Goal: Find specific page/section: Find specific page/section

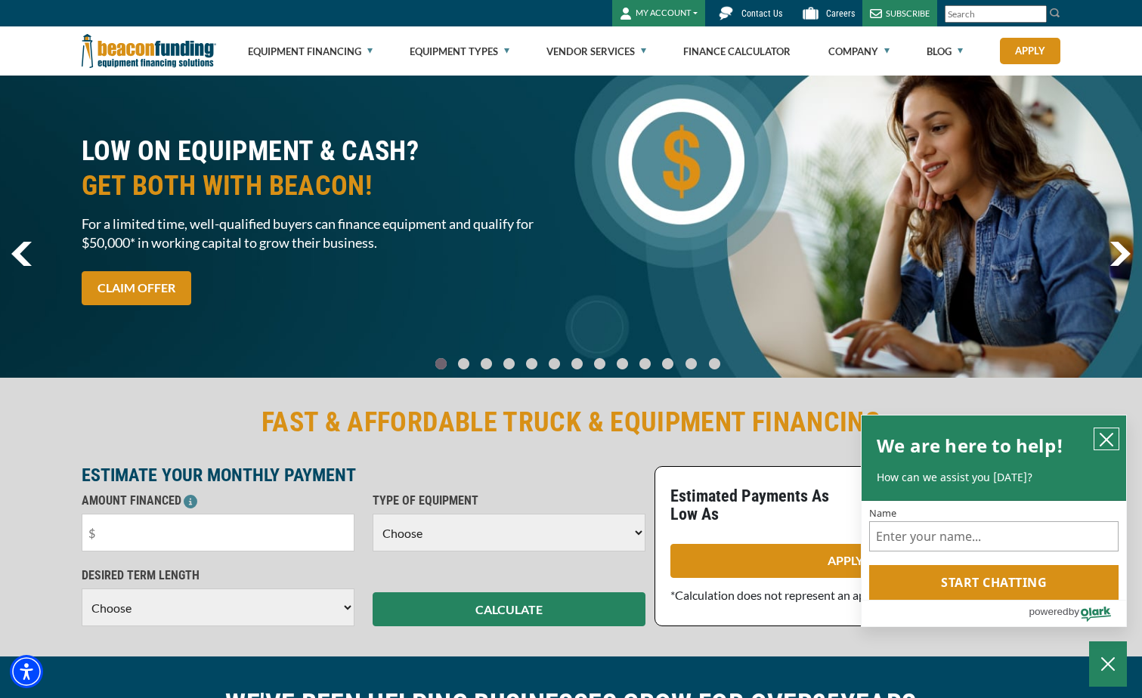
click at [1106, 433] on icon "close chatbox" at bounding box center [1106, 439] width 15 height 15
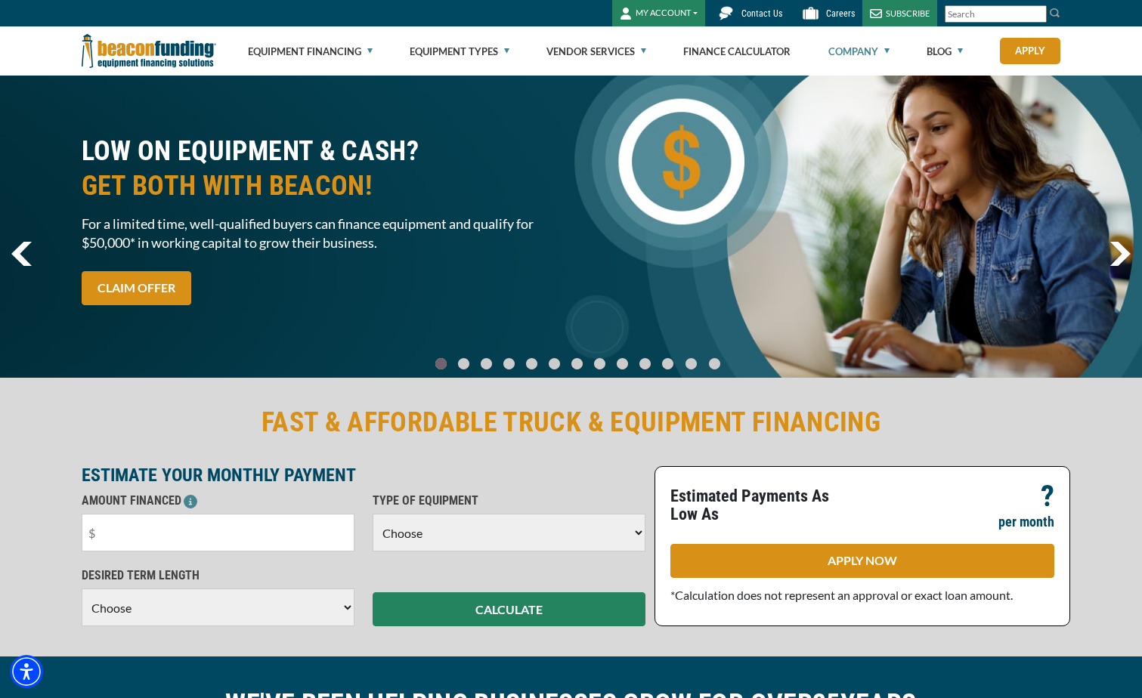
click at [846, 44] on link "Company" at bounding box center [858, 51] width 61 height 48
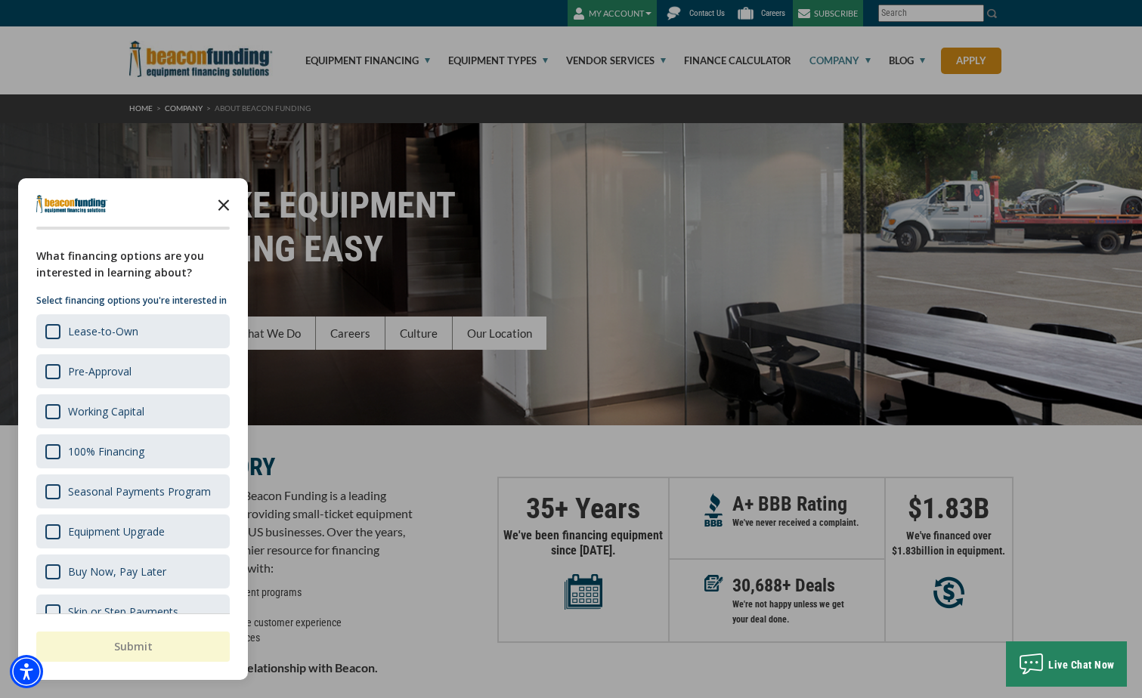
click at [225, 204] on polygon "Close the survey" at bounding box center [223, 204] width 11 height 11
